Goal: Transaction & Acquisition: Purchase product/service

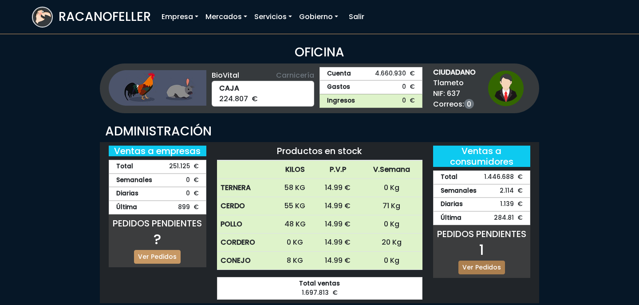
click at [474, 263] on link "Ver Pedidos" at bounding box center [481, 267] width 47 height 14
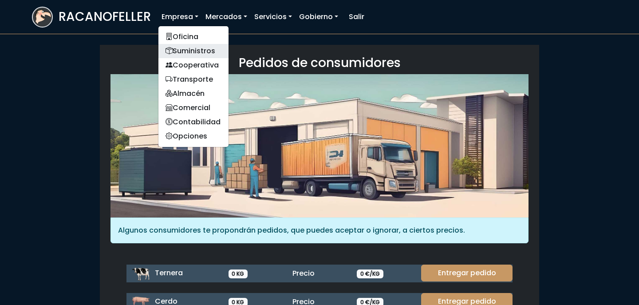
click at [191, 48] on link "Suministros" at bounding box center [193, 51] width 70 height 14
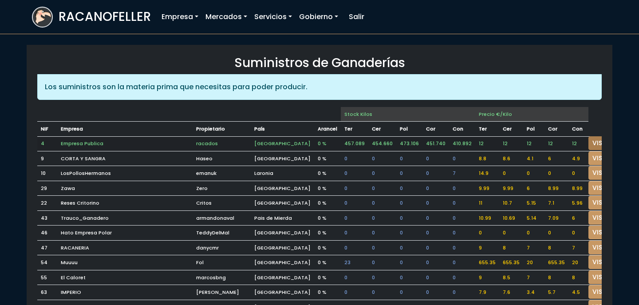
click at [588, 141] on link "VISITAR" at bounding box center [604, 143] width 32 height 14
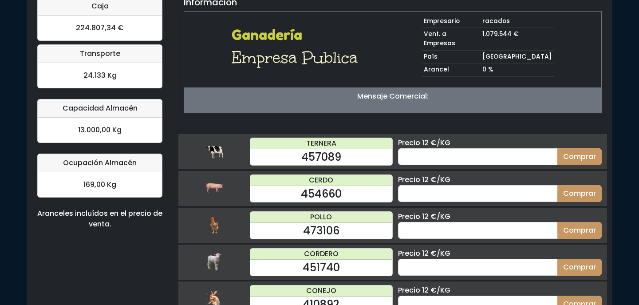
scroll to position [90, 0]
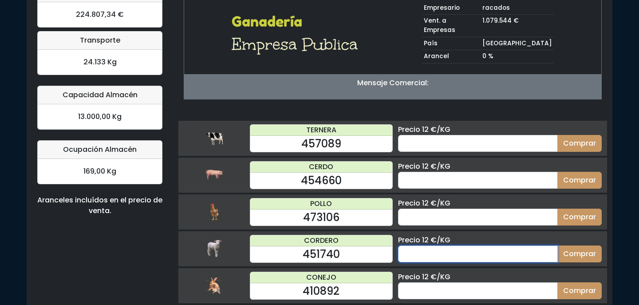
click at [436, 246] on input "number" at bounding box center [478, 253] width 160 height 17
type input "20"
click at [557, 245] on button "Comprar" at bounding box center [579, 253] width 44 height 17
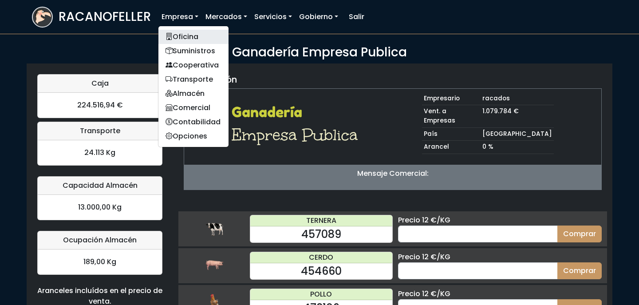
click at [190, 34] on link "Oficina" at bounding box center [193, 37] width 70 height 14
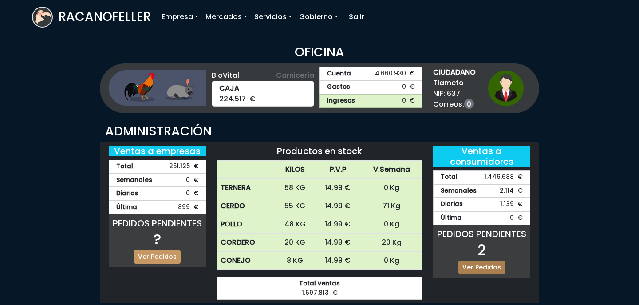
click at [479, 267] on link "Ver Pedidos" at bounding box center [481, 267] width 47 height 14
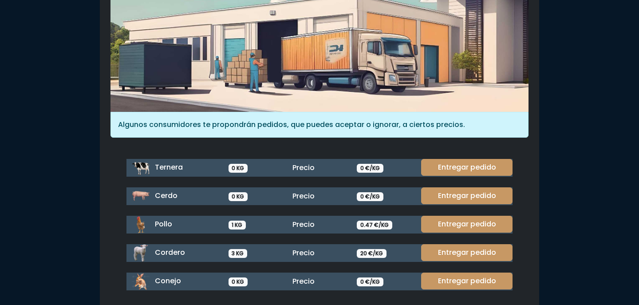
scroll to position [106, 0]
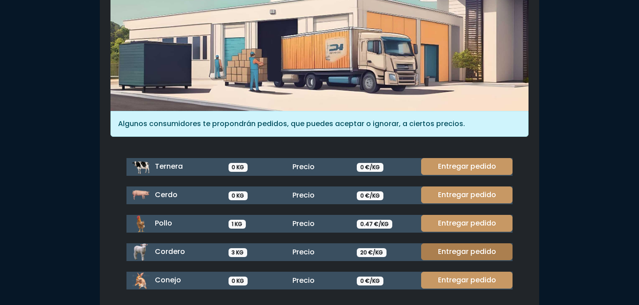
click at [459, 248] on link "Entregar pedido" at bounding box center [466, 251] width 91 height 17
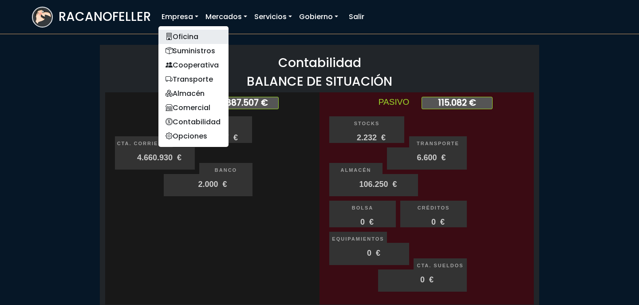
click at [191, 35] on link "Oficina" at bounding box center [193, 37] width 70 height 14
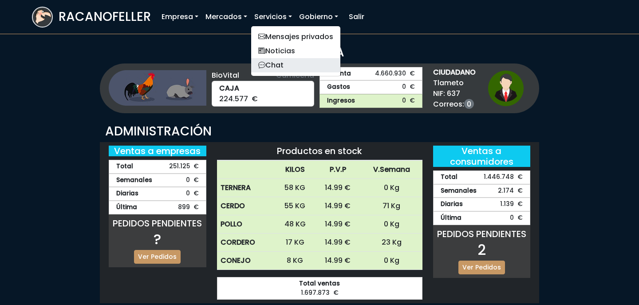
click at [282, 66] on link "Chat" at bounding box center [295, 65] width 89 height 14
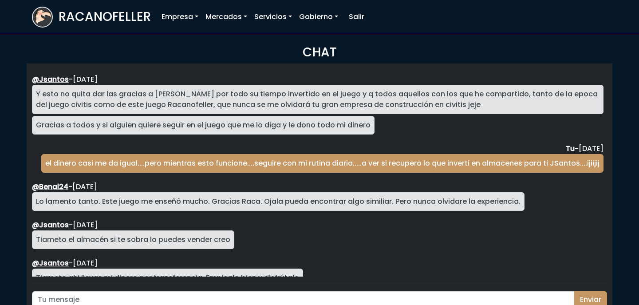
scroll to position [1623, 0]
